Goal: Information Seeking & Learning: Learn about a topic

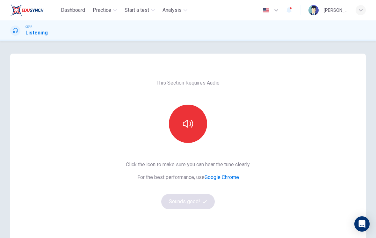
click at [169, 128] on button "button" at bounding box center [188, 124] width 38 height 38
click at [201, 117] on button "button" at bounding box center [188, 124] width 38 height 38
click at [194, 122] on button "button" at bounding box center [188, 124] width 38 height 38
click at [183, 205] on button "Sounds good!" at bounding box center [188, 201] width 54 height 15
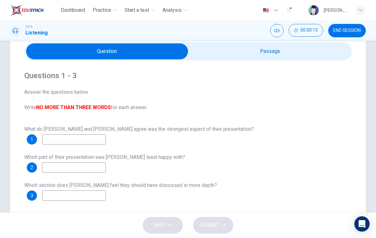
scroll to position [24, 0]
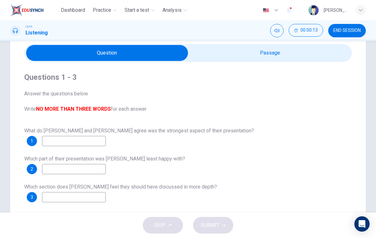
click at [269, 50] on input "checkbox" at bounding box center [107, 53] width 492 height 16
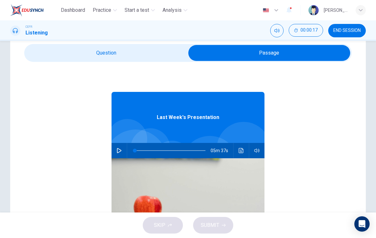
click at [119, 147] on button "button" at bounding box center [119, 150] width 10 height 15
click at [85, 60] on input "checkbox" at bounding box center [270, 53] width 492 height 16
checkbox input "false"
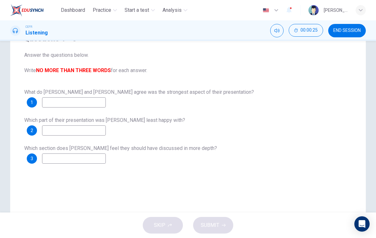
scroll to position [62, 0]
click at [74, 102] on input at bounding box center [74, 102] width 64 height 10
click at [79, 105] on input at bounding box center [74, 102] width 64 height 10
click at [74, 102] on input at bounding box center [74, 102] width 64 height 10
type input "t"
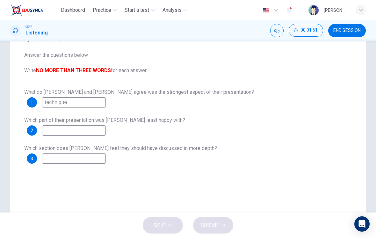
type input "technique"
type input "-"
click at [63, 128] on input "-" at bounding box center [74, 130] width 64 height 10
click at [77, 132] on input "-" at bounding box center [74, 130] width 64 height 10
click at [77, 130] on input "-" at bounding box center [74, 130] width 64 height 10
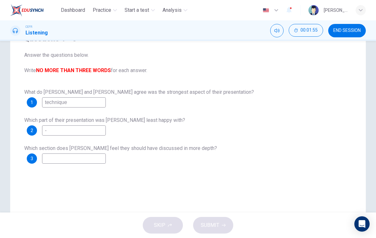
click at [75, 127] on input "-" at bounding box center [74, 130] width 64 height 10
click at [90, 129] on input "-" at bounding box center [74, 130] width 64 height 10
click at [90, 128] on input "-" at bounding box center [74, 130] width 64 height 10
type input "questions"
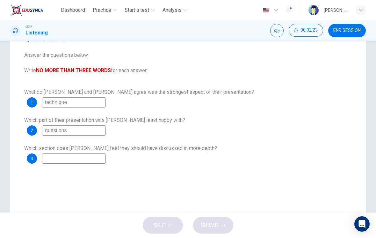
click at [93, 161] on input at bounding box center [74, 158] width 64 height 10
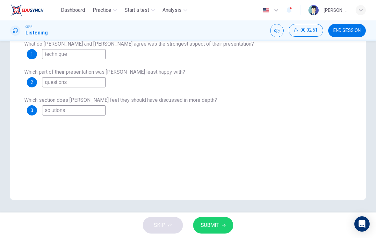
scroll to position [110, 0]
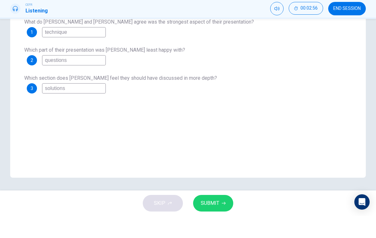
type input "solutions"
click at [217, 221] on span "SUBMIT" at bounding box center [210, 225] width 19 height 9
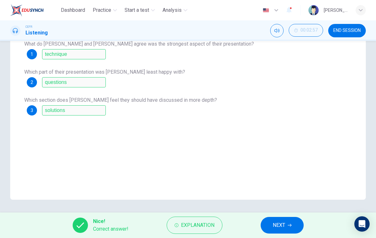
scroll to position [106, 0]
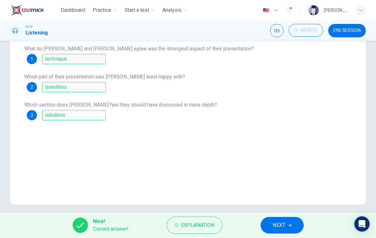
click at [272, 227] on button "NEXT" at bounding box center [282, 225] width 43 height 17
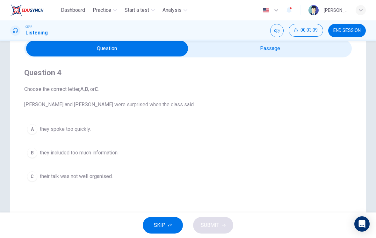
scroll to position [14, 0]
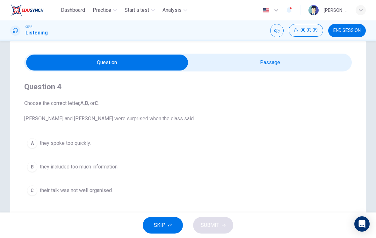
click at [256, 63] on input "checkbox" at bounding box center [107, 63] width 492 height 16
checkbox input "true"
type input "51"
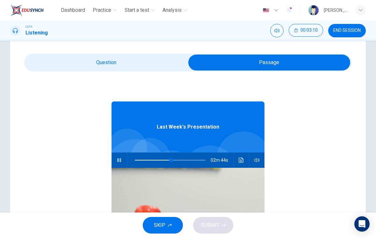
click at [256, 63] on input "checkbox" at bounding box center [270, 63] width 492 height 16
checkbox input "false"
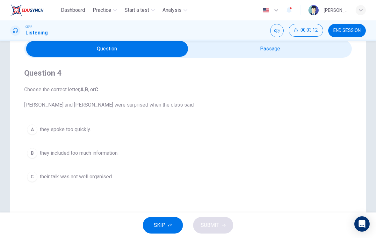
scroll to position [28, 0]
click at [81, 131] on span "they spoke too quickly." at bounding box center [65, 129] width 51 height 8
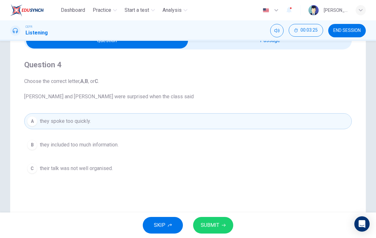
scroll to position [37, 0]
click at [213, 227] on span "SUBMIT" at bounding box center [210, 225] width 19 height 9
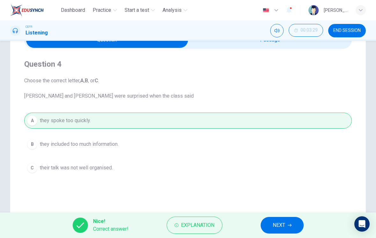
click at [269, 225] on button "NEXT" at bounding box center [282, 225] width 43 height 17
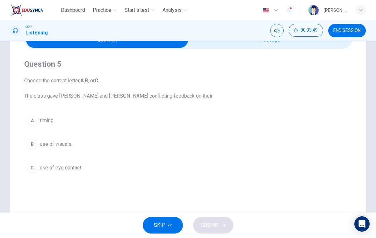
click at [34, 145] on div "B" at bounding box center [32, 144] width 10 height 10
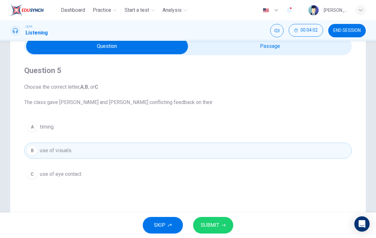
scroll to position [25, 0]
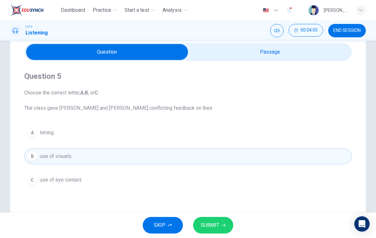
type input "69"
click at [272, 55] on input "checkbox" at bounding box center [107, 52] width 492 height 16
checkbox input "true"
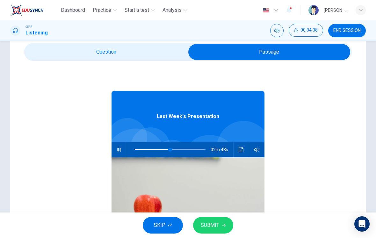
type input "50"
click at [160, 55] on input "checkbox" at bounding box center [270, 52] width 492 height 16
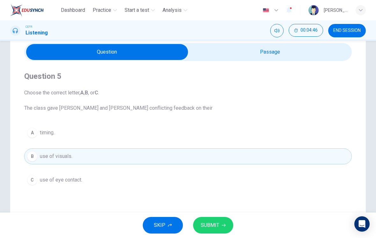
click at [209, 227] on span "SUBMIT" at bounding box center [210, 225] width 19 height 9
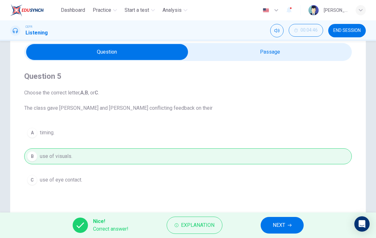
click at [270, 225] on button "NEXT" at bounding box center [282, 225] width 43 height 17
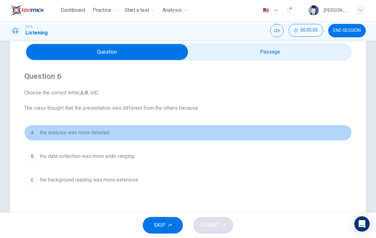
click at [39, 132] on button "A the analysis was more detailed." at bounding box center [188, 133] width 328 height 16
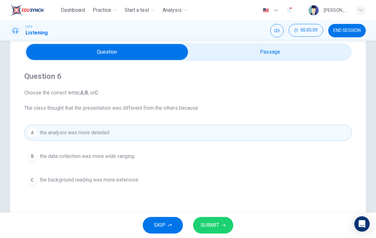
click at [261, 53] on input "checkbox" at bounding box center [107, 52] width 492 height 16
checkbox input "true"
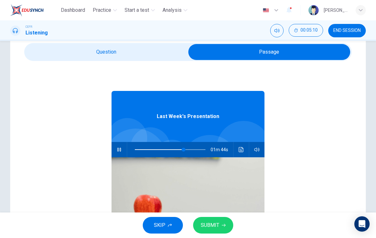
type input "69"
click at [67, 52] on input "checkbox" at bounding box center [270, 52] width 492 height 16
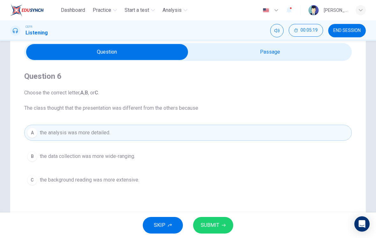
click at [37, 153] on button "B the data collection was more wide-ranging." at bounding box center [188, 156] width 328 height 16
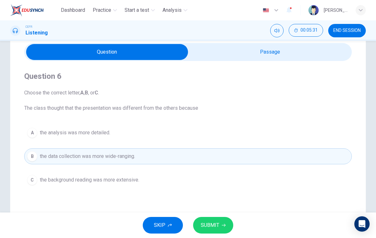
click at [217, 226] on span "SUBMIT" at bounding box center [210, 225] width 19 height 9
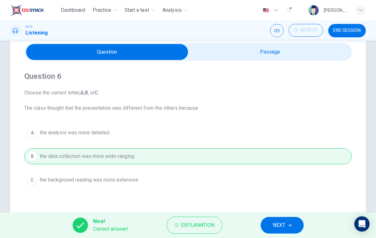
click at [212, 225] on span "Explanation" at bounding box center [197, 225] width 33 height 9
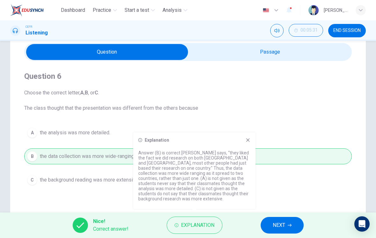
click at [266, 224] on button "NEXT" at bounding box center [282, 225] width 43 height 17
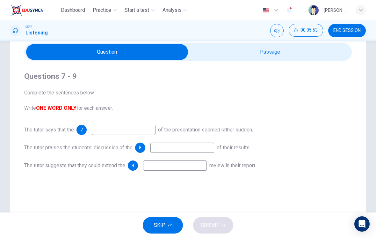
click at [256, 52] on input "checkbox" at bounding box center [107, 52] width 492 height 16
checkbox input "true"
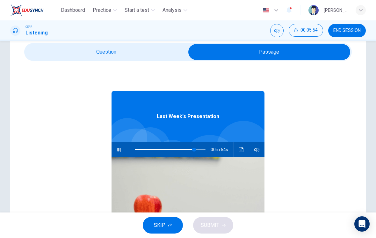
type input "84"
click at [159, 59] on input "checkbox" at bounding box center [270, 52] width 492 height 16
checkbox input "false"
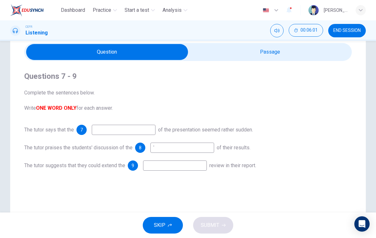
type input "'-"
click at [271, 55] on input "checkbox" at bounding box center [107, 52] width 492 height 16
checkbox input "true"
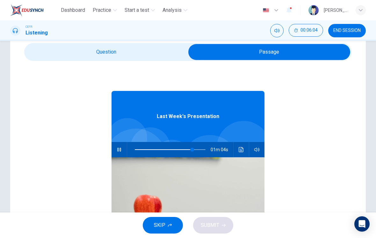
click at [193, 148] on span at bounding box center [192, 150] width 4 height 4
type input "82"
click at [149, 58] on input "checkbox" at bounding box center [270, 52] width 492 height 16
checkbox input "false"
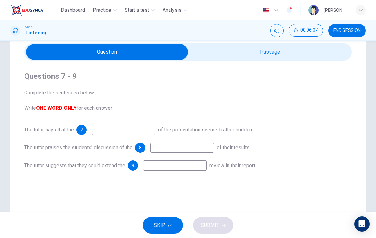
type input "83"
click at [245, 57] on input "checkbox" at bounding box center [107, 52] width 492 height 16
checkbox input "true"
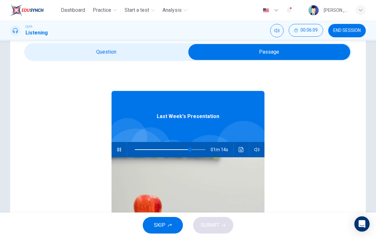
click at [190, 148] on span at bounding box center [190, 150] width 4 height 4
type input "78"
click at [159, 58] on input "checkbox" at bounding box center [270, 52] width 492 height 16
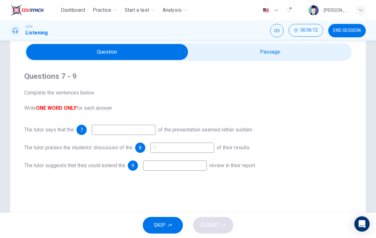
click at [113, 132] on input at bounding box center [124, 130] width 64 height 10
click at [210, 49] on input "checkbox" at bounding box center [107, 52] width 492 height 16
checkbox input "true"
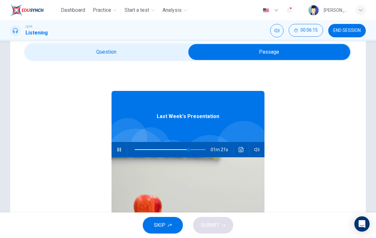
click at [189, 148] on span at bounding box center [189, 150] width 4 height 4
type input "76"
click at [116, 54] on input "checkbox" at bounding box center [270, 52] width 492 height 16
checkbox input "false"
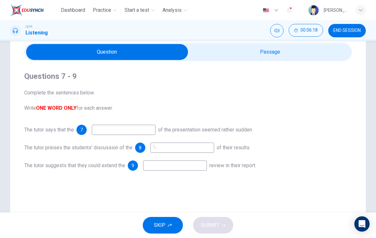
click at [169, 150] on input "'-" at bounding box center [183, 148] width 64 height 10
click at [170, 145] on input "'-" at bounding box center [183, 148] width 64 height 10
click at [170, 148] on input "'-" at bounding box center [183, 148] width 64 height 10
type input "'"
click at [114, 130] on input at bounding box center [124, 130] width 64 height 10
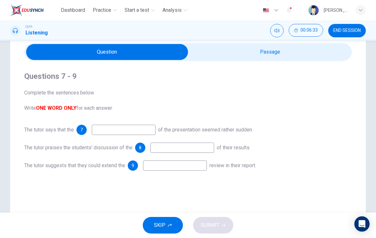
click at [243, 187] on div "Questions 7 - 9 Complete the sentences below. Write ONE WORD ONLY for each answ…" at bounding box center [188, 157] width 356 height 256
click at [198, 148] on input at bounding box center [183, 148] width 64 height 10
click at [186, 166] on input at bounding box center [175, 165] width 64 height 10
click at [106, 128] on input at bounding box center [124, 130] width 64 height 10
type input "ending"
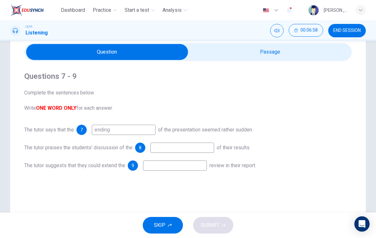
click at [163, 146] on input at bounding box center [183, 148] width 64 height 10
type input "limitations"
click at [193, 167] on input at bounding box center [175, 165] width 64 height 10
type input "98"
click at [292, 56] on input "checkbox" at bounding box center [107, 52] width 492 height 16
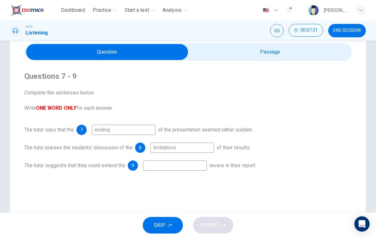
checkbox input "true"
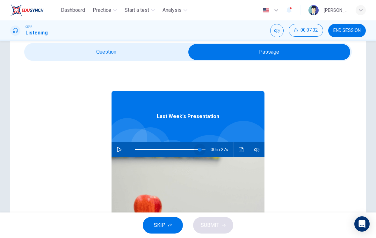
type input "91"
click at [120, 151] on icon "button" at bounding box center [119, 149] width 4 height 5
click at [156, 52] on input "checkbox" at bounding box center [270, 52] width 492 height 16
checkbox input "false"
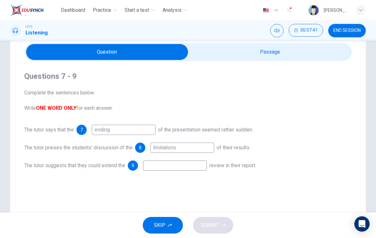
type input "'"
type input "literature"
click at [213, 191] on div "Questions 7 - 9 Complete the sentences below. Write ONE WORD ONLY for each answ…" at bounding box center [188, 157] width 356 height 256
click at [216, 228] on span "SUBMIT" at bounding box center [210, 225] width 19 height 9
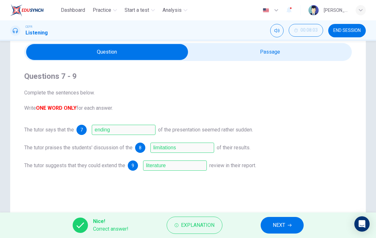
click at [276, 225] on span "NEXT" at bounding box center [279, 225] width 12 height 9
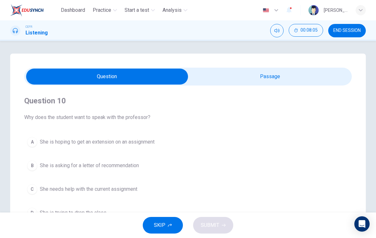
click at [239, 84] on input "checkbox" at bounding box center [107, 77] width 492 height 16
checkbox input "true"
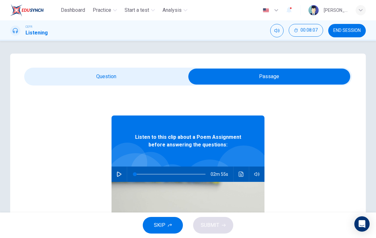
click at [118, 172] on icon "button" at bounding box center [119, 174] width 4 height 5
type input "0"
click at [158, 82] on input "checkbox" at bounding box center [270, 77] width 492 height 16
checkbox input "false"
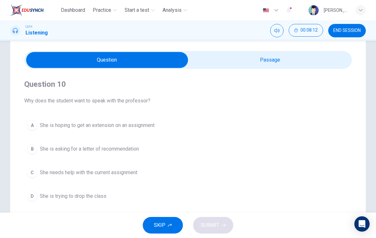
scroll to position [16, 0]
type input "7"
click at [274, 61] on input "checkbox" at bounding box center [107, 60] width 492 height 16
checkbox input "true"
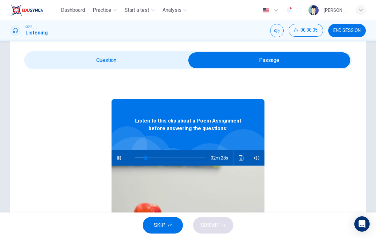
type input "16"
click at [163, 61] on input "checkbox" at bounding box center [270, 60] width 492 height 16
checkbox input "false"
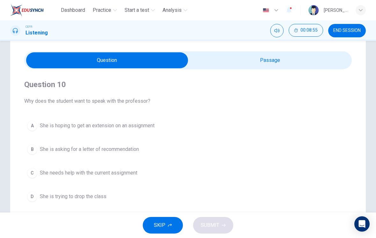
type input "27"
click at [262, 63] on input "checkbox" at bounding box center [107, 60] width 492 height 16
checkbox input "true"
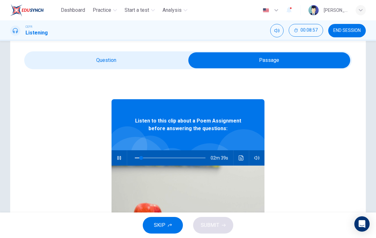
click at [141, 156] on span at bounding box center [141, 158] width 4 height 4
click at [139, 158] on span at bounding box center [141, 158] width 4 height 4
type input "17"
click at [141, 68] on input "checkbox" at bounding box center [270, 60] width 492 height 16
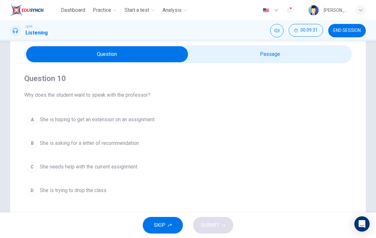
scroll to position [24, 0]
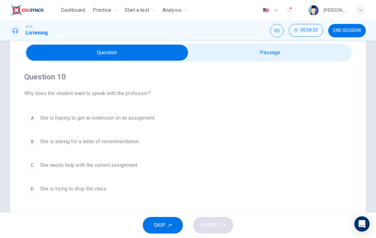
click at [131, 167] on span "She needs help with the current assignment" at bounding box center [89, 165] width 98 height 8
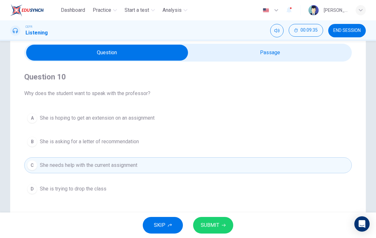
click at [214, 221] on span "SUBMIT" at bounding box center [210, 225] width 19 height 9
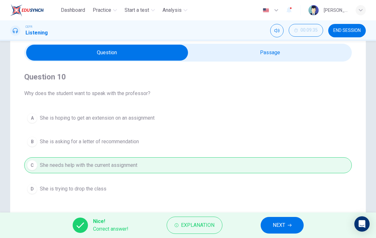
click at [271, 226] on button "NEXT" at bounding box center [282, 225] width 43 height 17
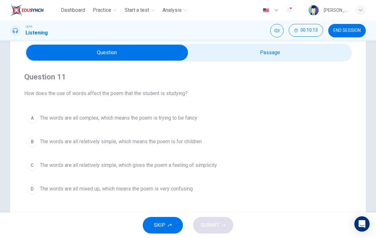
click at [33, 169] on div "C" at bounding box center [32, 165] width 10 height 10
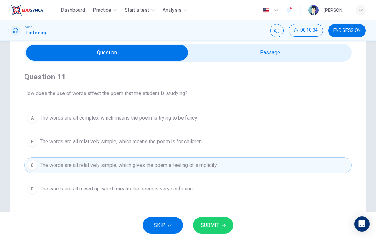
click at [215, 226] on span "SUBMIT" at bounding box center [210, 225] width 19 height 9
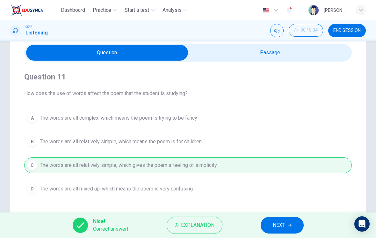
click at [271, 227] on button "NEXT" at bounding box center [282, 225] width 43 height 17
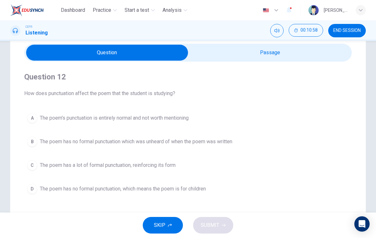
click at [220, 142] on span "The poem has no formal punctuation which was unheard of when the poem was writt…" at bounding box center [136, 142] width 193 height 8
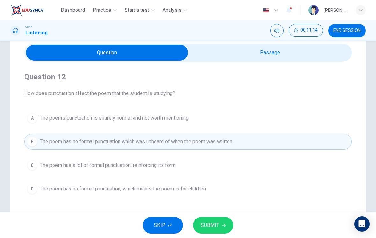
click at [219, 222] on button "SUBMIT" at bounding box center [213, 225] width 40 height 17
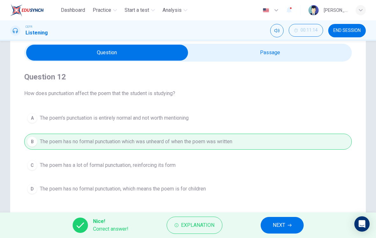
click at [278, 224] on span "NEXT" at bounding box center [279, 225] width 12 height 9
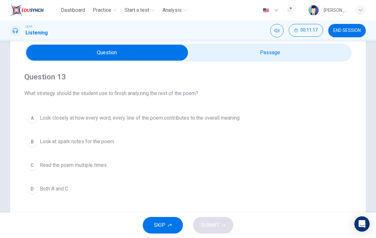
click at [271, 59] on input "checkbox" at bounding box center [107, 53] width 492 height 16
checkbox input "true"
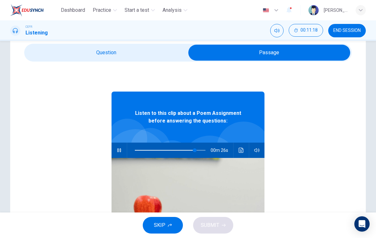
type input "85"
click at [166, 58] on input "checkbox" at bounding box center [270, 53] width 492 height 16
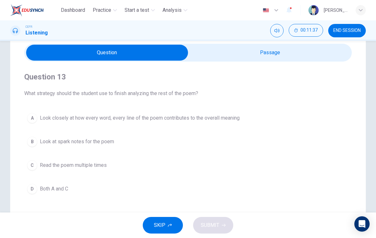
click at [41, 117] on span "Look closely at how every word, every line of the poem contributes to the overa…" at bounding box center [140, 118] width 200 height 8
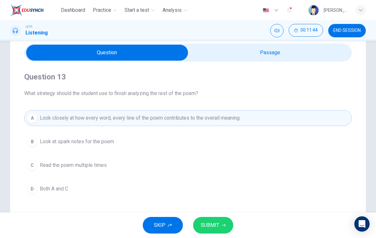
click at [210, 225] on span "SUBMIT" at bounding box center [210, 225] width 19 height 9
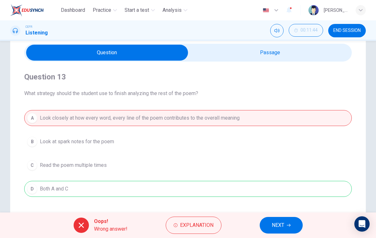
click at [187, 224] on span "Explanation" at bounding box center [196, 225] width 33 height 9
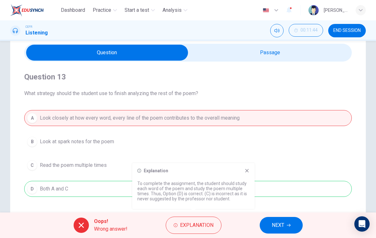
click at [261, 55] on input "checkbox" at bounding box center [107, 53] width 492 height 16
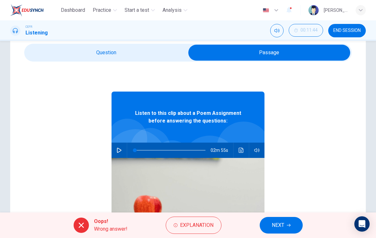
click at [241, 150] on icon "Click to see the audio transcription" at bounding box center [241, 150] width 5 height 5
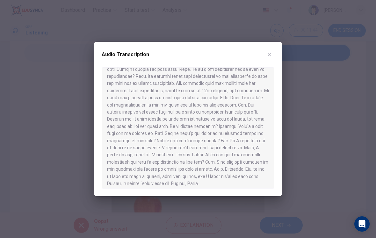
scroll to position [128, 0]
click at [272, 54] on button "button" at bounding box center [269, 54] width 10 height 10
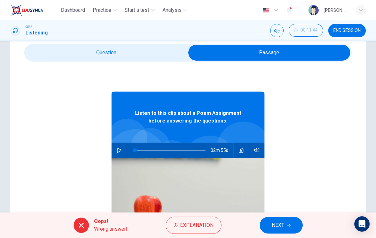
click at [200, 224] on span "Explanation" at bounding box center [196, 225] width 33 height 9
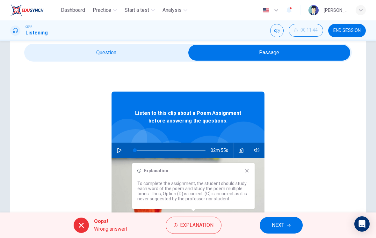
click at [296, 126] on div "Listen to this clip about a Poem Assignment before answering the questions: 02m…" at bounding box center [188, 185] width 328 height 246
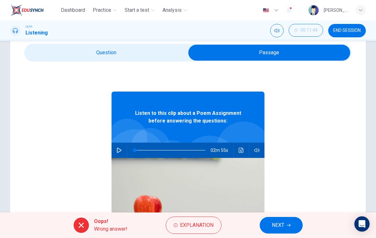
click at [287, 224] on icon "button" at bounding box center [289, 225] width 4 height 4
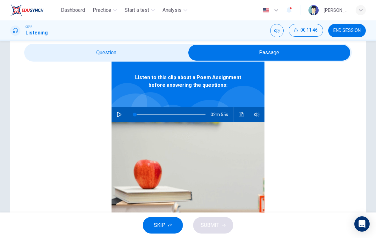
scroll to position [36, 0]
click at [154, 59] on input "checkbox" at bounding box center [270, 53] width 492 height 16
checkbox input "false"
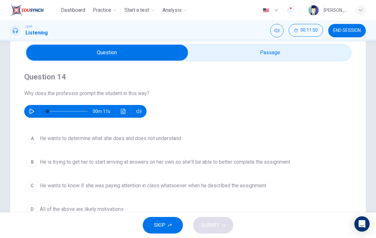
click at [30, 113] on icon "button" at bounding box center [31, 111] width 5 height 5
click at [125, 112] on icon "Click to see the audio transcription" at bounding box center [123, 111] width 5 height 5
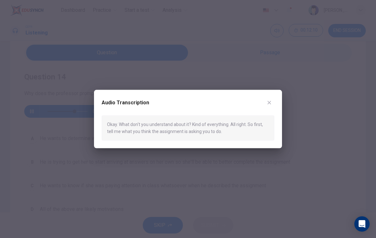
click at [267, 104] on icon "button" at bounding box center [269, 102] width 5 height 5
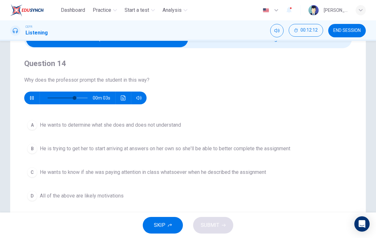
scroll to position [37, 0]
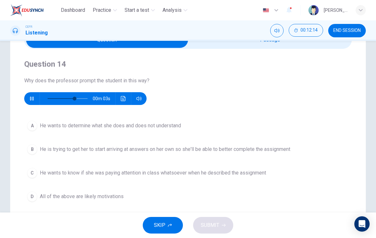
click at [165, 127] on span "He wants to determine what she does and does not understand" at bounding box center [110, 126] width 141 height 8
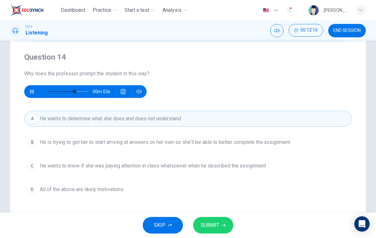
scroll to position [44, 0]
click at [219, 96] on div "Question 14 Why does the professor prompt the student in this way? 00m 03s" at bounding box center [188, 75] width 328 height 46
click at [124, 93] on icon "Click to see the audio transcription" at bounding box center [123, 91] width 5 height 5
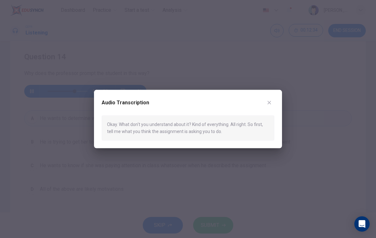
click at [266, 103] on button "button" at bounding box center [269, 103] width 10 height 10
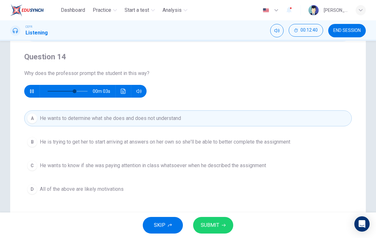
click at [218, 226] on span "SUBMIT" at bounding box center [210, 225] width 19 height 9
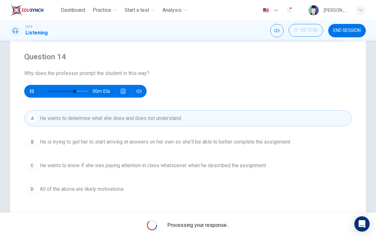
type input "67"
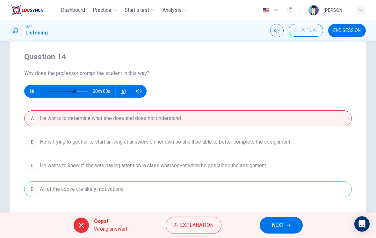
click at [279, 227] on span "NEXT" at bounding box center [278, 225] width 12 height 9
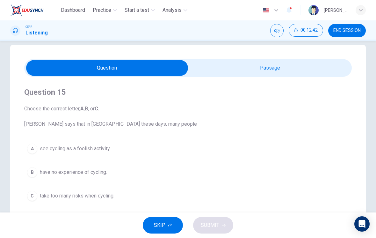
scroll to position [8, 0]
click at [342, 29] on span "END SESSION" at bounding box center [347, 30] width 27 height 5
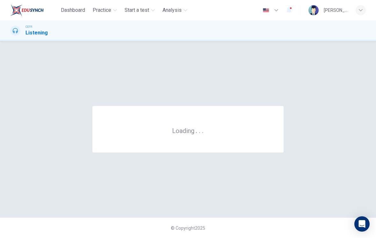
scroll to position [0, 0]
